Goal: Find specific page/section: Find specific page/section

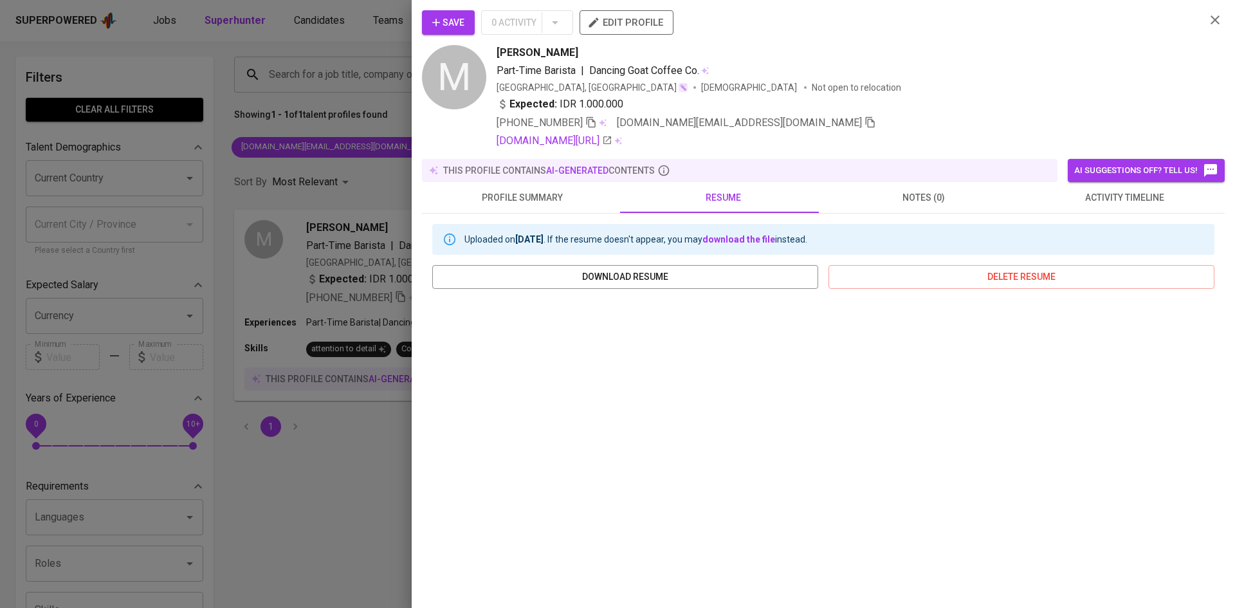
click at [286, 87] on div at bounding box center [617, 304] width 1235 height 608
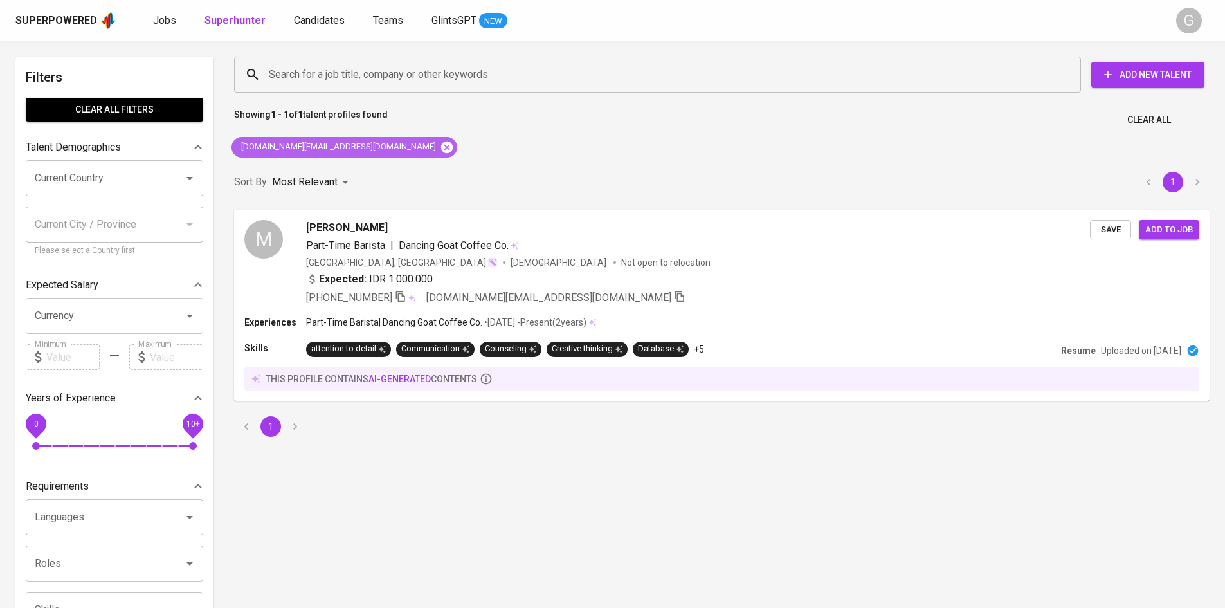
click at [441, 149] on icon at bounding box center [447, 147] width 12 height 12
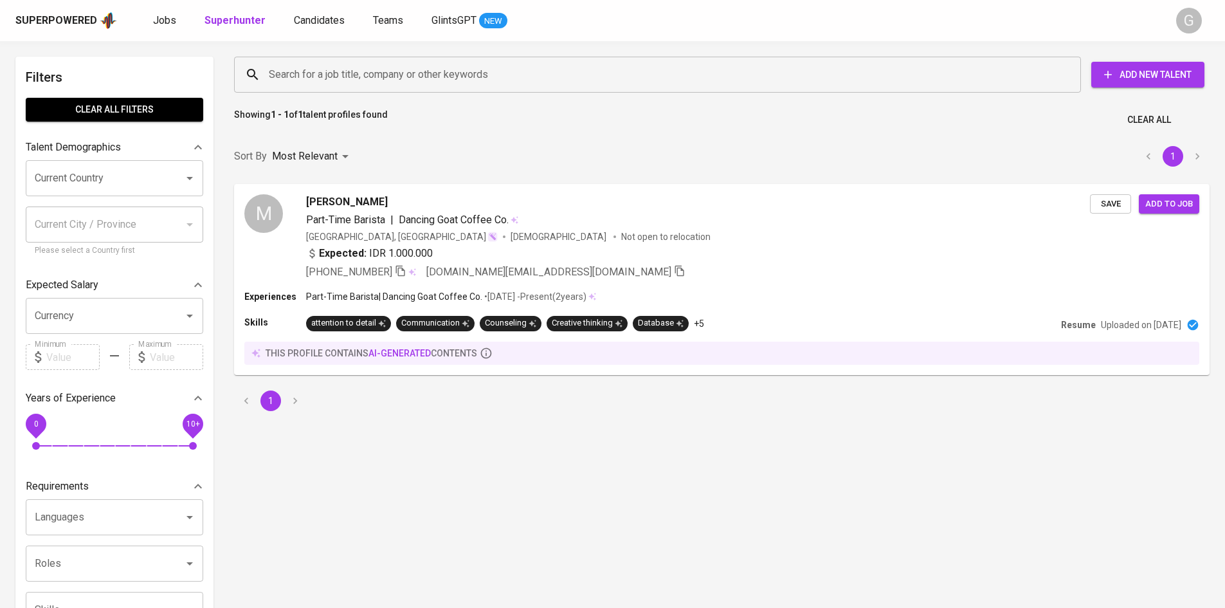
click at [343, 76] on input "Search for a job title, company or other keywords" at bounding box center [661, 74] width 790 height 24
paste input "[EMAIL_ADDRESS][DOMAIN_NAME]"
type input "[EMAIL_ADDRESS][DOMAIN_NAME]"
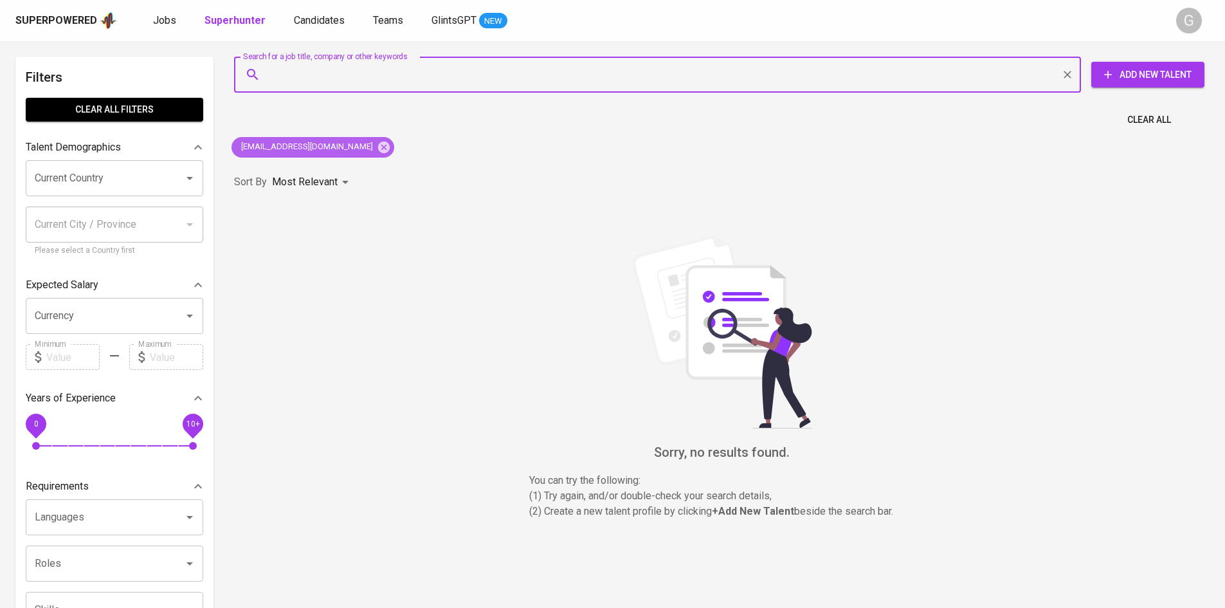
drag, startPoint x: 359, startPoint y: 141, endPoint x: 352, endPoint y: 150, distance: 11.4
click at [377, 145] on icon at bounding box center [384, 147] width 14 height 14
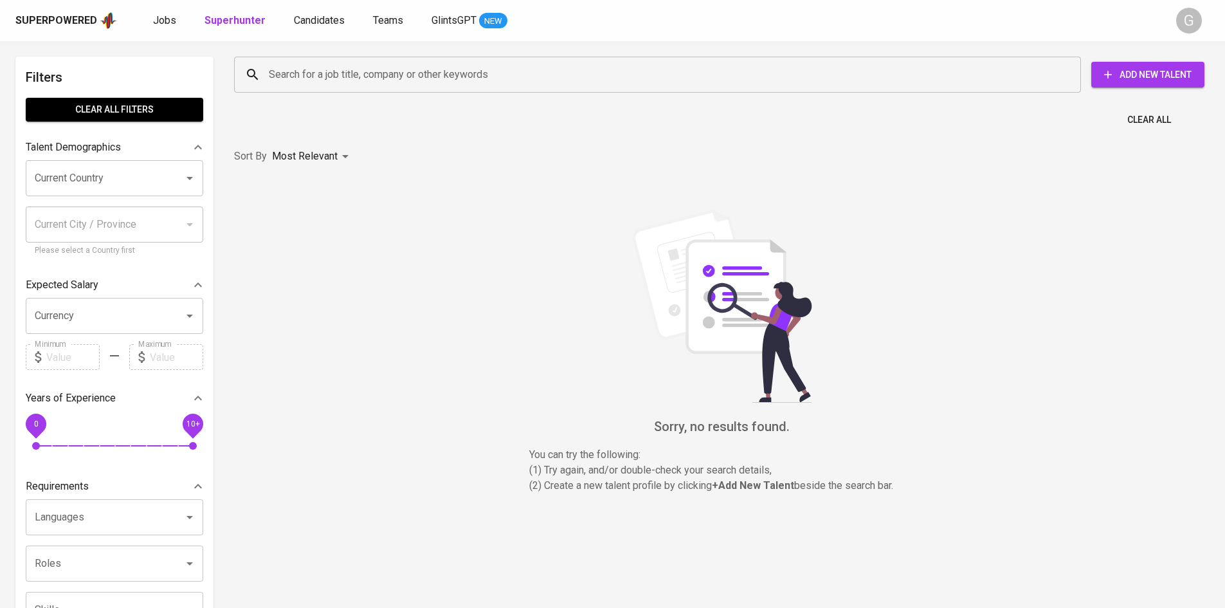
click at [338, 72] on input "Search for a job title, company or other keywords" at bounding box center [661, 74] width 790 height 24
click at [341, 77] on input "Search for a job title, company or other keywords" at bounding box center [661, 74] width 790 height 24
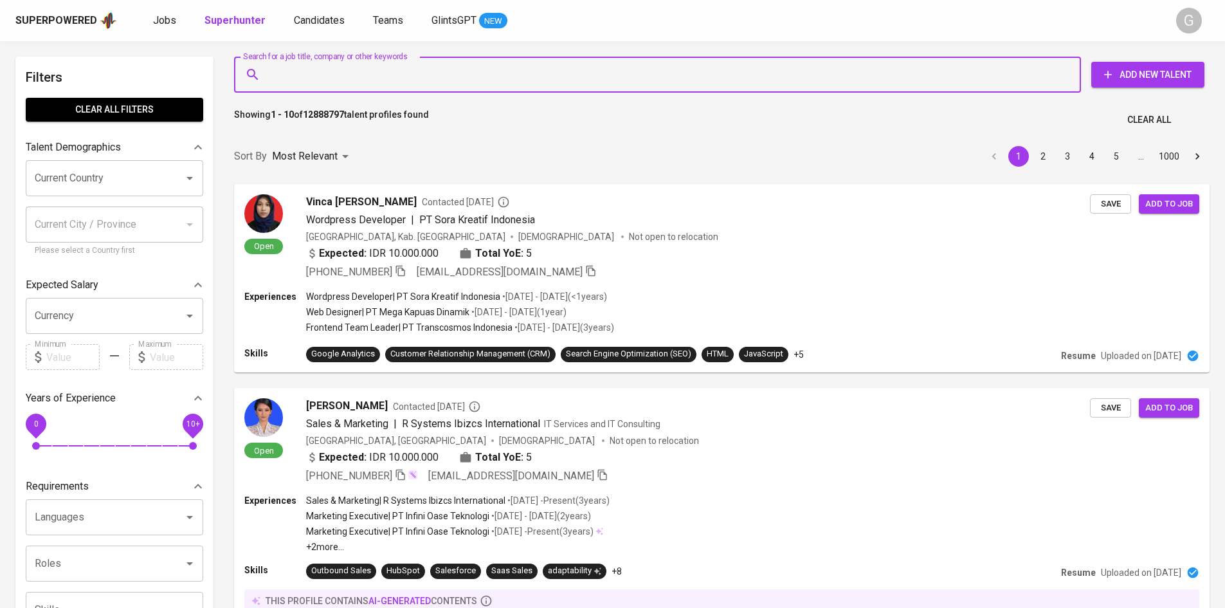
click at [341, 77] on input "Search for a job title, company or other keywords" at bounding box center [661, 74] width 790 height 24
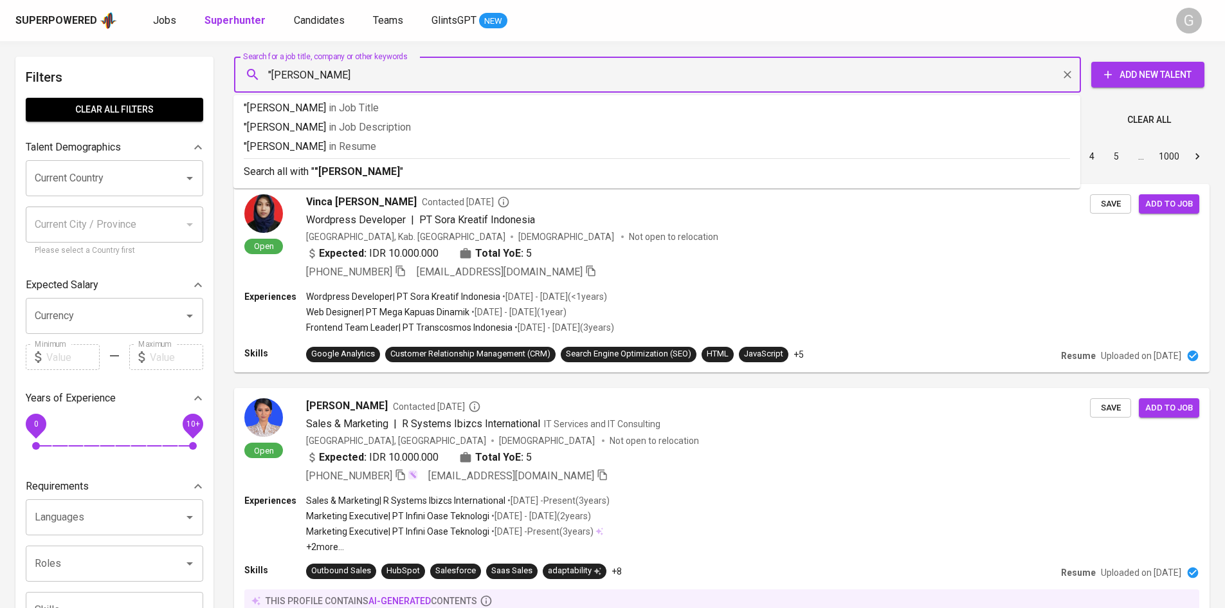
type input ""[PERSON_NAME]""
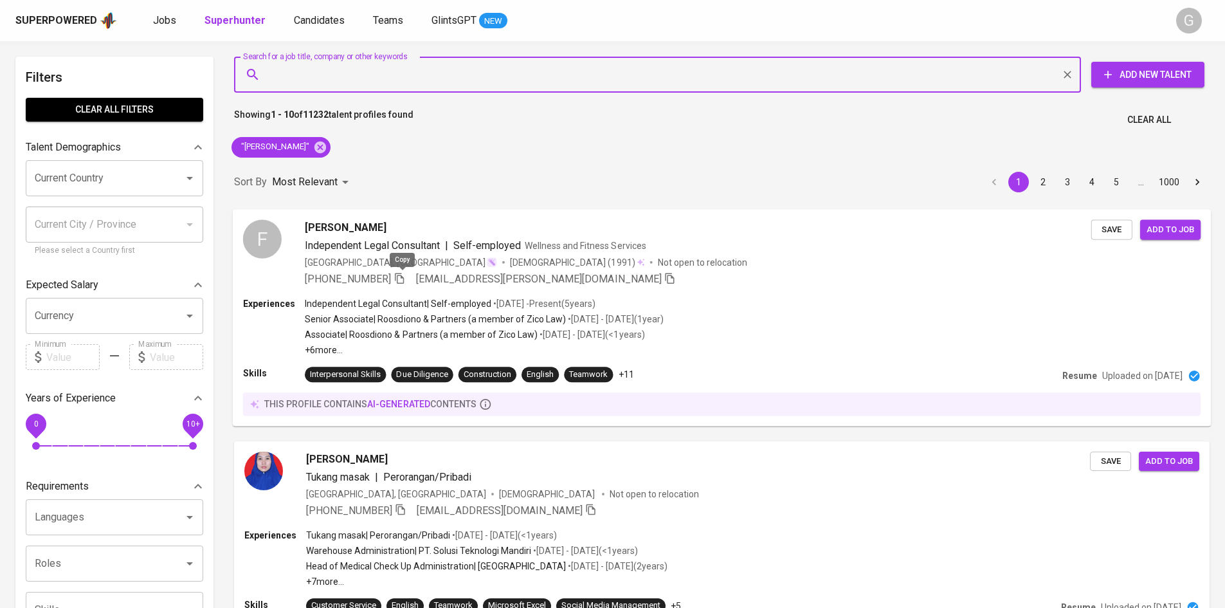
click at [403, 280] on icon "button" at bounding box center [400, 278] width 12 height 12
